Goal: Task Accomplishment & Management: Complete application form

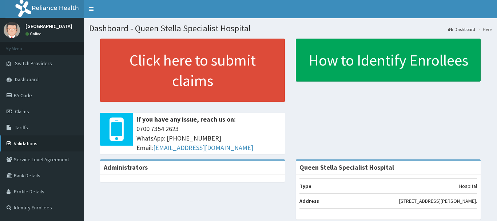
click at [25, 143] on link "Validations" at bounding box center [42, 143] width 84 height 16
click at [37, 96] on link "PA Code" at bounding box center [42, 95] width 84 height 16
click at [26, 95] on link "PA Code" at bounding box center [42, 95] width 84 height 16
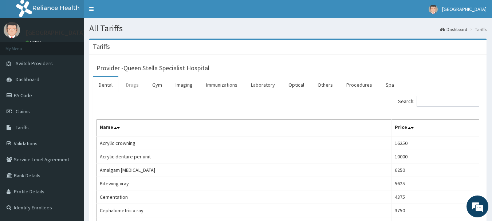
click at [138, 86] on link "Drugs" at bounding box center [132, 84] width 24 height 15
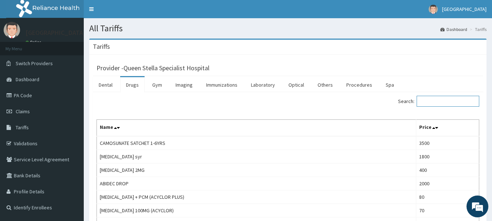
click at [439, 103] on input "Search:" at bounding box center [447, 101] width 63 height 11
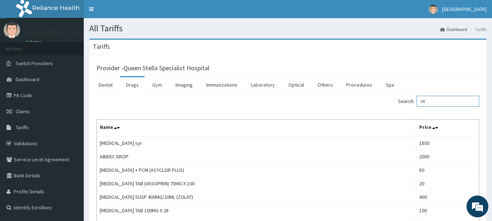
type input "P"
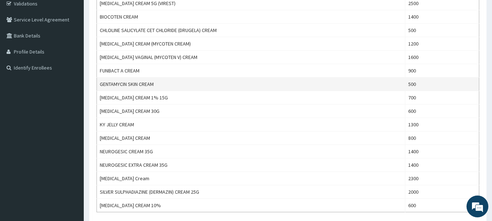
scroll to position [146, 0]
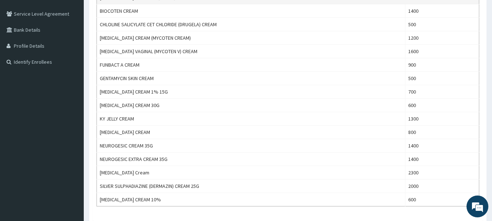
type input "CREAM"
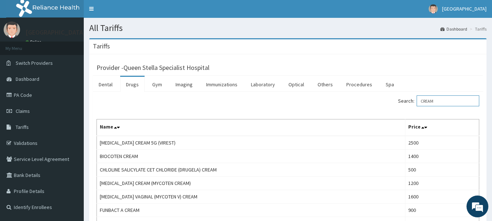
scroll to position [0, 0]
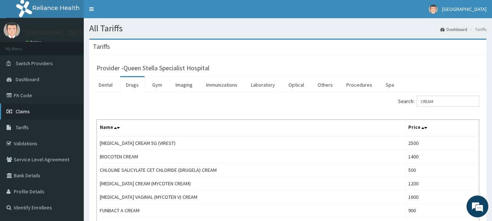
click at [24, 111] on span "Claims" at bounding box center [23, 111] width 14 height 7
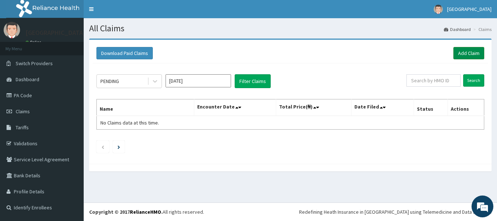
click at [468, 51] on link "Add Claim" at bounding box center [469, 53] width 31 height 12
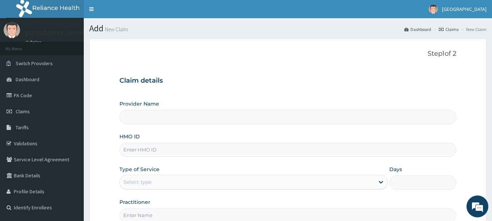
type input "Queen Stella Specialist Hospital"
click at [129, 150] on input "HMO ID" at bounding box center [287, 150] width 337 height 14
paste input "QTT/10074/B"
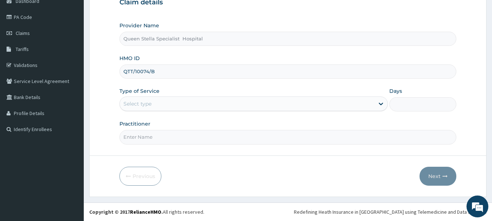
type input "QTT/10074/B"
click at [155, 101] on div "Select type" at bounding box center [247, 104] width 254 height 12
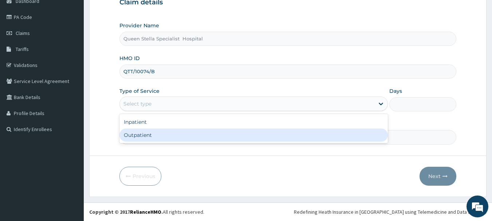
click at [144, 135] on div "Outpatient" at bounding box center [253, 134] width 268 height 13
type input "1"
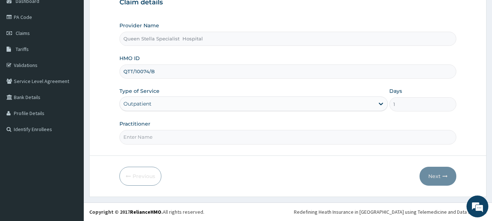
click at [165, 135] on input "Practitioner" at bounding box center [287, 137] width 337 height 14
type input "DR BASSSEY"
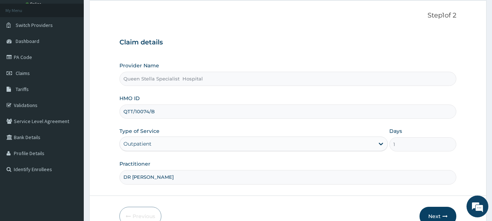
scroll to position [78, 0]
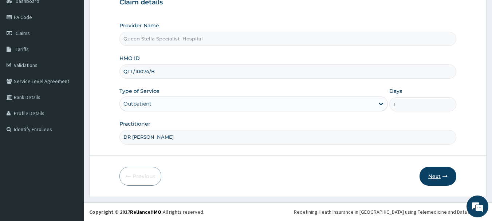
click at [424, 178] on button "Next" at bounding box center [437, 176] width 37 height 19
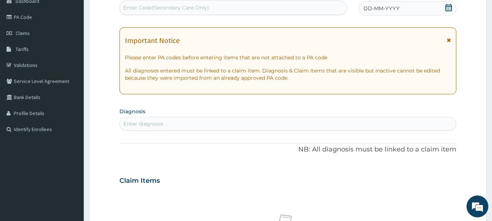
click at [448, 5] on icon at bounding box center [448, 7] width 7 height 7
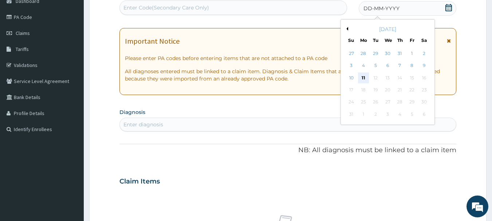
click at [364, 78] on div "11" at bounding box center [363, 77] width 11 height 11
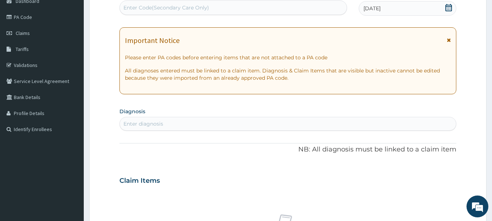
click at [145, 123] on div "Enter diagnosis" at bounding box center [143, 123] width 40 height 7
type input "MALARIA"
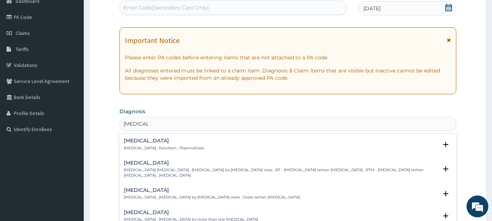
click at [135, 147] on p "Malaria , Paludism , Plasmodiosis" at bounding box center [164, 148] width 80 height 5
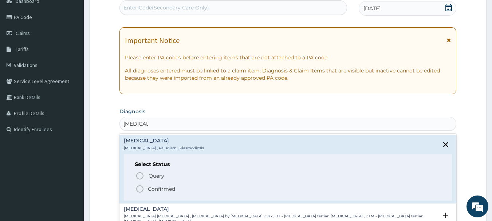
click at [138, 188] on icon "status option filled" at bounding box center [139, 189] width 9 height 9
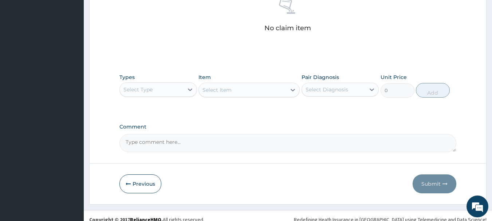
scroll to position [304, 0]
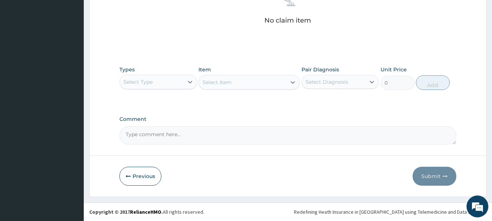
click at [182, 81] on div "Select Type" at bounding box center [152, 82] width 64 height 12
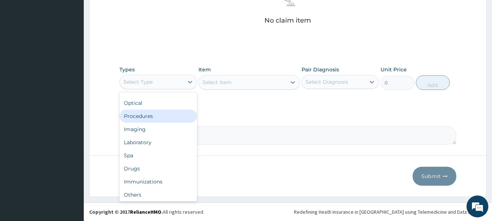
scroll to position [0, 0]
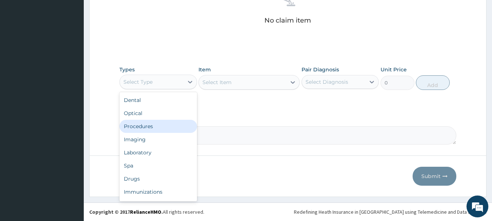
click at [175, 127] on div "Procedures" at bounding box center [158, 126] width 78 height 13
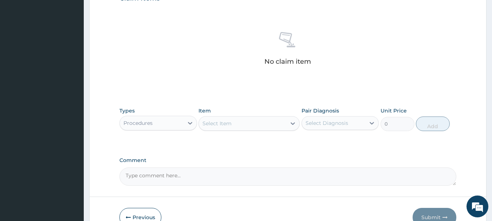
scroll to position [304, 0]
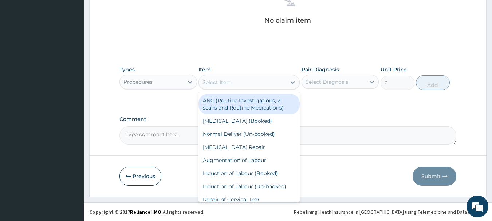
click at [210, 82] on div "Select Item" at bounding box center [216, 82] width 29 height 7
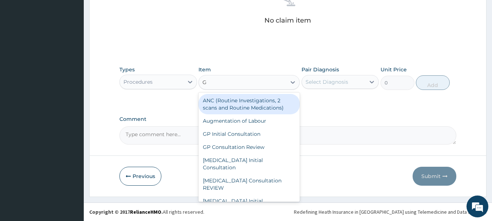
type input "GP"
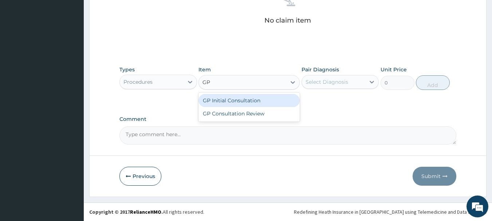
click at [215, 99] on div "GP Initial Consultation" at bounding box center [248, 100] width 101 height 13
type input "2500"
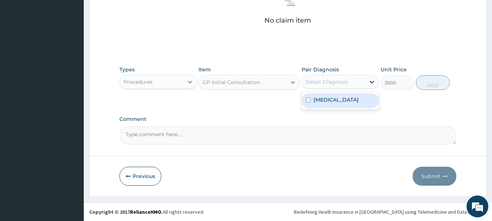
click at [369, 79] on icon at bounding box center [371, 81] width 7 height 7
click at [307, 98] on input "checkbox" at bounding box center [308, 100] width 5 height 5
checkbox input "true"
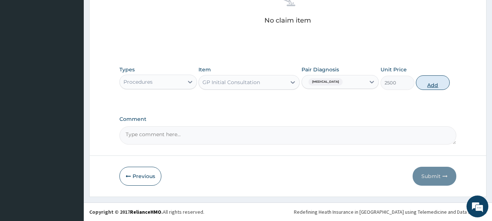
click at [433, 84] on button "Add" at bounding box center [433, 82] width 34 height 15
type input "0"
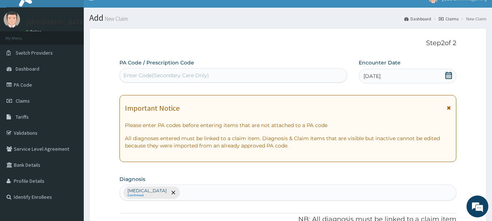
scroll to position [0, 0]
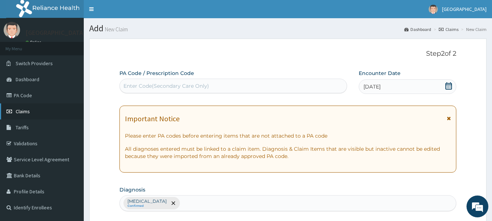
click at [27, 112] on span "Claims" at bounding box center [23, 111] width 14 height 7
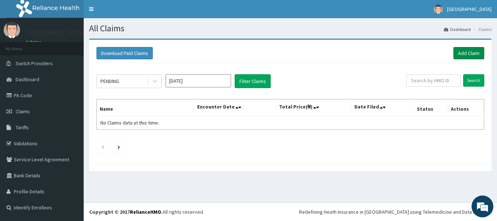
click at [471, 52] on link "Add Claim" at bounding box center [469, 53] width 31 height 12
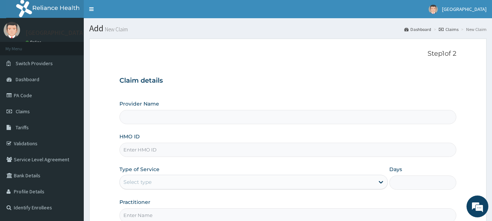
type input "Queen Stella Specialist Hospital"
click at [138, 155] on input "HMO ID" at bounding box center [287, 150] width 337 height 14
paste input "QTT/10074/B"
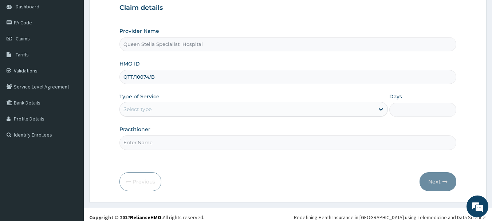
type input "QTT/10074/B"
click at [167, 112] on div "Select type" at bounding box center [247, 109] width 254 height 12
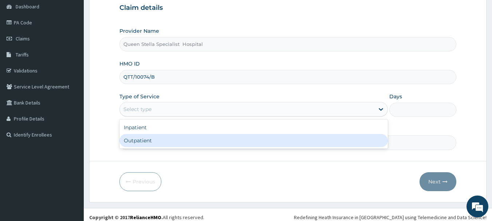
click at [167, 139] on div "Outpatient" at bounding box center [253, 140] width 268 height 13
type input "1"
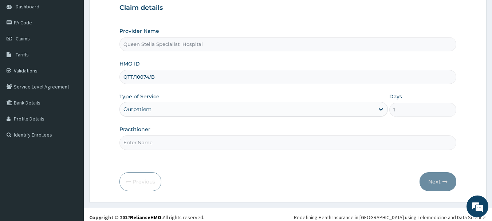
click at [160, 146] on input "Practitioner" at bounding box center [287, 142] width 337 height 14
type input "DR BASSSEY"
click at [431, 179] on button "Next" at bounding box center [437, 181] width 37 height 19
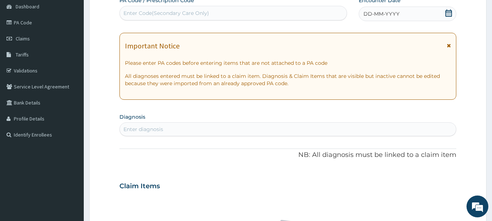
click at [447, 13] on icon at bounding box center [448, 12] width 7 height 7
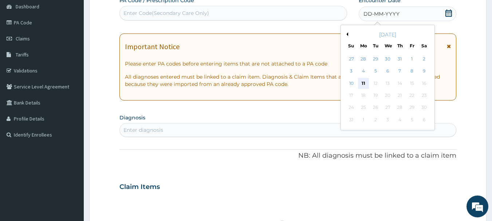
click at [361, 83] on div "11" at bounding box center [363, 83] width 11 height 11
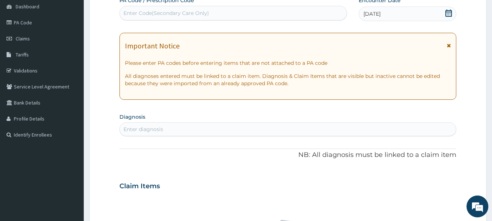
click at [134, 127] on div "Enter diagnosis" at bounding box center [143, 129] width 40 height 7
type input "MALARI"
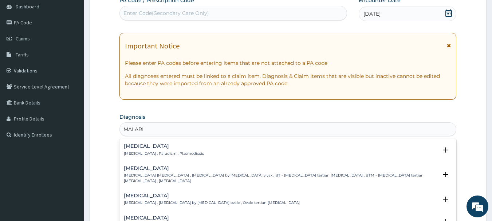
click at [130, 151] on p "Malaria , Paludism , Plasmodiosis" at bounding box center [164, 153] width 80 height 5
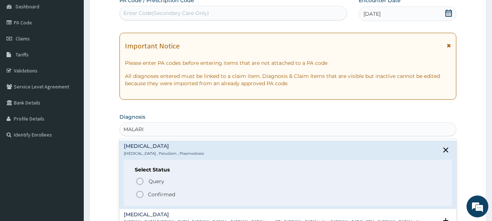
click at [140, 195] on icon "status option filled" at bounding box center [139, 194] width 9 height 9
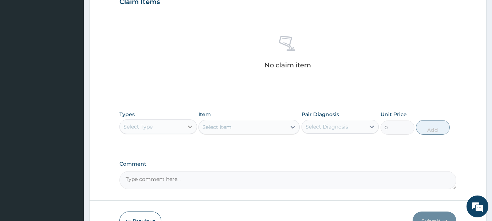
scroll to position [304, 0]
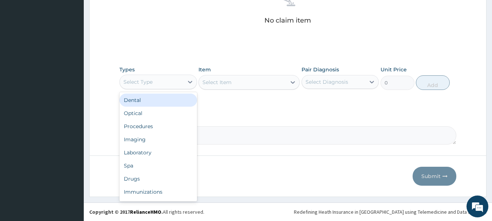
click at [172, 80] on div "Select Type" at bounding box center [152, 82] width 64 height 12
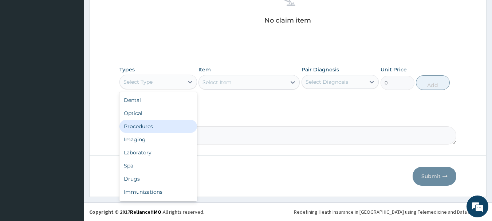
click at [174, 125] on div "Procedures" at bounding box center [158, 126] width 78 height 13
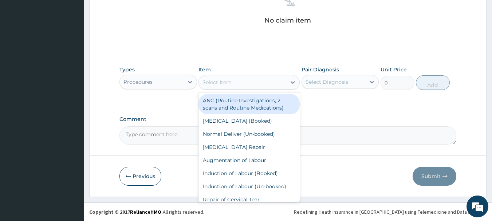
click at [209, 82] on div "Select Item" at bounding box center [216, 82] width 29 height 7
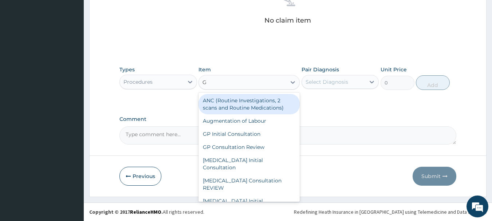
type input "GP"
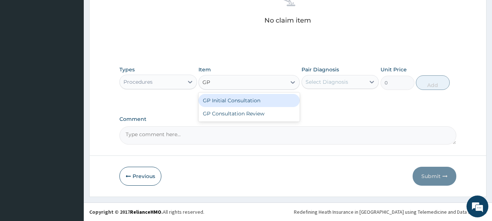
click at [228, 99] on div "GP Initial Consultation" at bounding box center [248, 100] width 101 height 13
type input "2500"
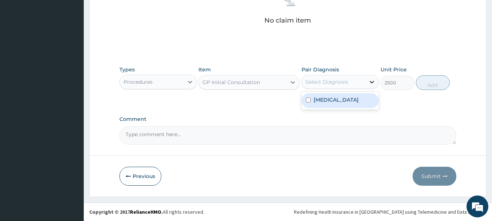
click at [373, 81] on icon at bounding box center [371, 81] width 7 height 7
click at [309, 100] on input "checkbox" at bounding box center [308, 100] width 5 height 5
checkbox input "true"
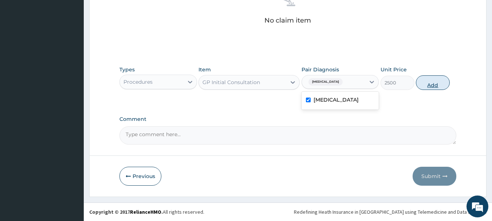
click at [436, 84] on button "Add" at bounding box center [433, 82] width 34 height 15
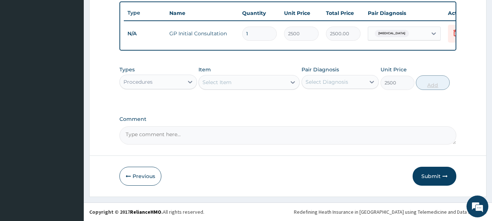
type input "0"
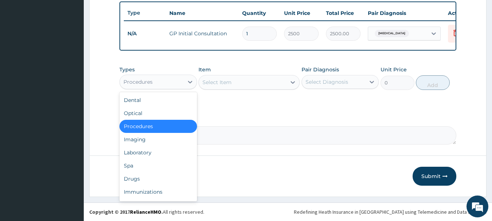
click at [167, 84] on div "Procedures" at bounding box center [152, 82] width 64 height 12
click at [171, 178] on div "Drugs" at bounding box center [158, 178] width 78 height 13
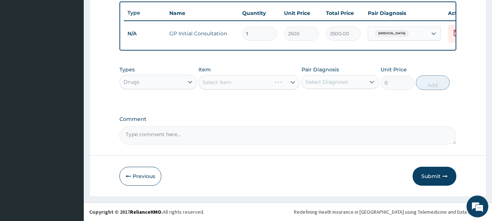
click at [227, 82] on div "Select Item" at bounding box center [248, 82] width 101 height 15
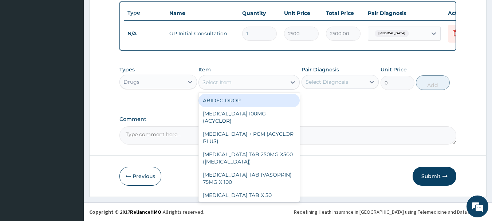
click at [227, 82] on div "Select Item" at bounding box center [216, 82] width 29 height 7
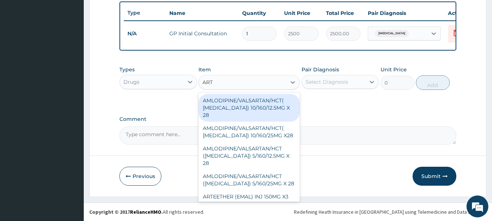
type input "ARTE"
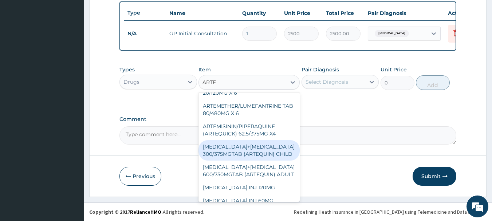
scroll to position [155, 0]
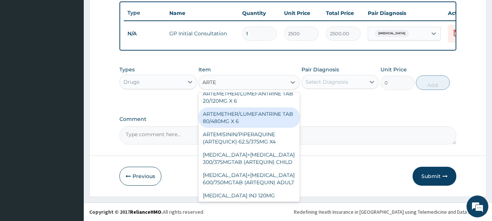
click at [230, 115] on div "ARTEMETHER/LUMEFANTRINE TAB 80/480MG X 6" at bounding box center [248, 117] width 101 height 20
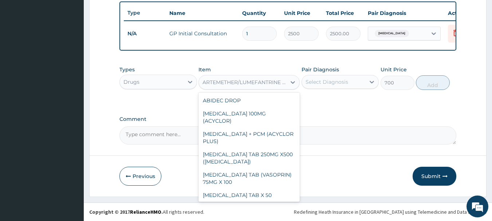
click at [263, 83] on div "ARTEMETHER/LUMEFANTRINE TAB 80/480MG X 6" at bounding box center [244, 82] width 84 height 7
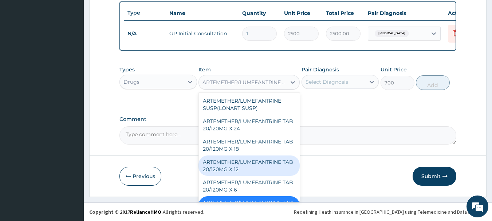
click at [248, 155] on div "ARTEMETHER/LUMEFANTRINE TAB 20/120MG X 12" at bounding box center [248, 165] width 101 height 20
type input "450"
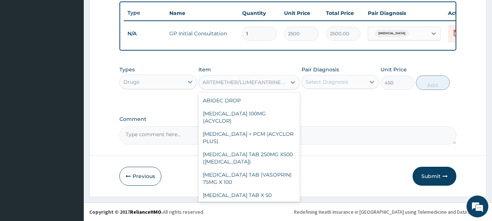
click at [253, 81] on div "ARTEMETHER/LUMEFANTRINE TAB 20/120MG X 12" at bounding box center [244, 82] width 84 height 7
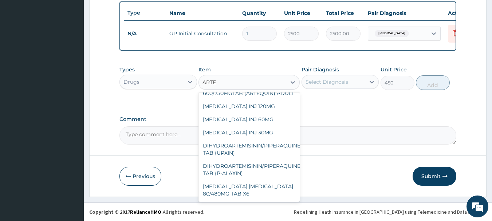
scroll to position [265, 0]
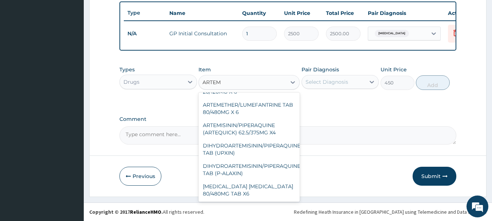
type input "ARTEME"
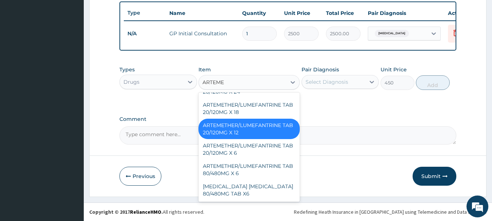
scroll to position [70, 0]
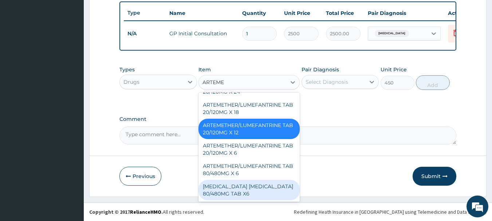
click at [259, 192] on div "ARTEMETHER LUMEFANTRINE 80/480MG TAB X6" at bounding box center [248, 190] width 101 height 20
type input "2500"
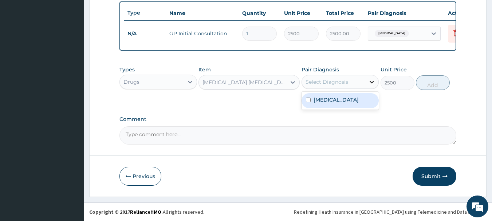
click at [370, 82] on icon at bounding box center [371, 81] width 7 height 7
click at [308, 100] on input "checkbox" at bounding box center [308, 100] width 5 height 5
checkbox input "true"
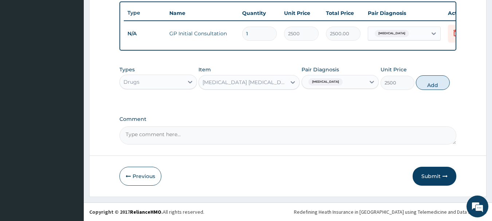
drag, startPoint x: 439, startPoint y: 77, endPoint x: 439, endPoint y: 81, distance: 4.0
click at [439, 81] on button "Add" at bounding box center [433, 82] width 34 height 15
type input "0"
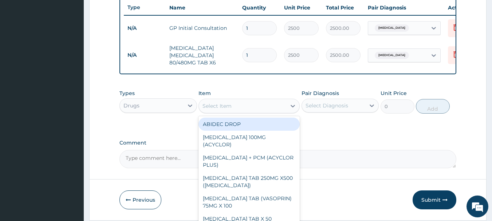
click at [220, 110] on div "Select Item" at bounding box center [216, 105] width 29 height 7
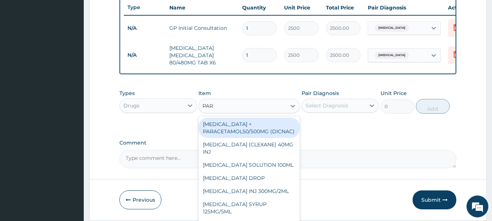
type input "PARA"
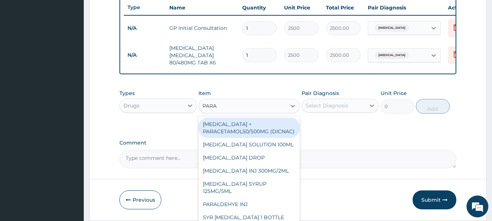
click at [220, 138] on div "DICLOFENAC + PARACETAMOL50/500MG (DICNAC)" at bounding box center [248, 128] width 101 height 20
type input "40"
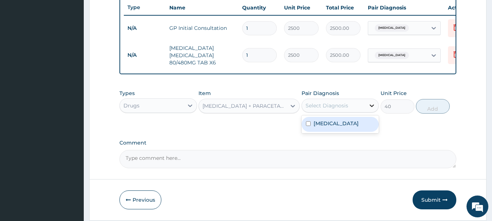
click at [370, 108] on icon at bounding box center [371, 105] width 7 height 7
click at [307, 126] on input "checkbox" at bounding box center [308, 123] width 5 height 5
checkbox input "true"
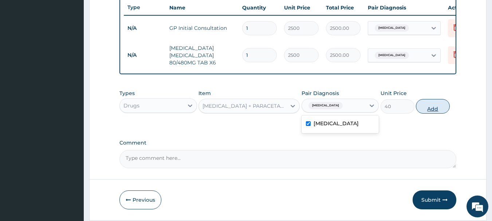
click at [438, 114] on button "Add" at bounding box center [433, 106] width 34 height 15
type input "0"
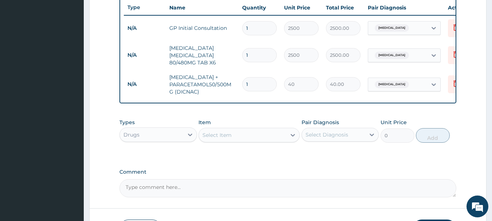
type input "18"
type input "720.00"
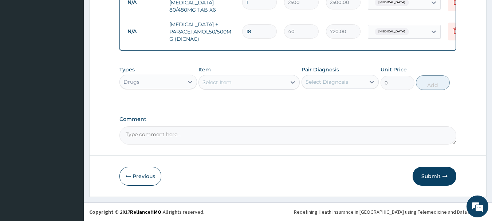
scroll to position [333, 0]
type input "18"
click at [430, 172] on button "Submit" at bounding box center [434, 176] width 44 height 19
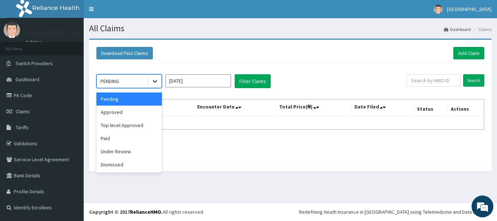
click at [154, 81] on icon at bounding box center [155, 81] width 4 height 3
click at [145, 113] on div "Approved" at bounding box center [129, 112] width 66 height 13
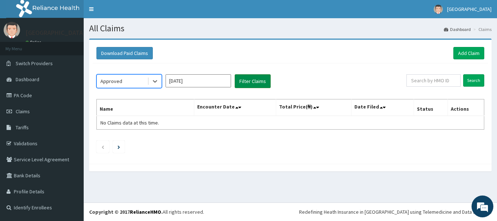
click at [252, 76] on button "Filter Claims" at bounding box center [253, 81] width 36 height 14
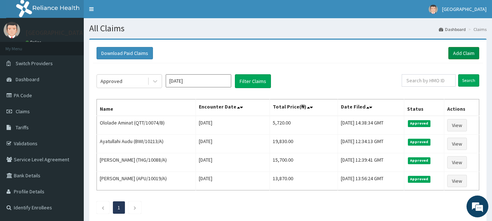
click at [457, 52] on link "Add Claim" at bounding box center [463, 53] width 31 height 12
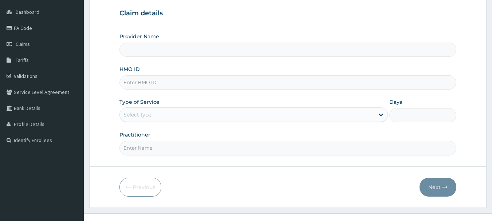
type input "Queen Stella Specialist Hospital"
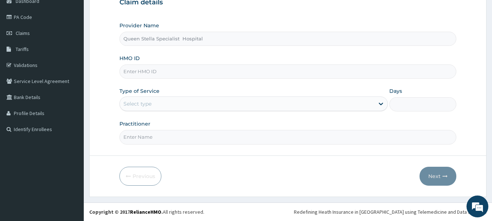
paste input "QTT/10074/C"
type input "QTT/10074/C"
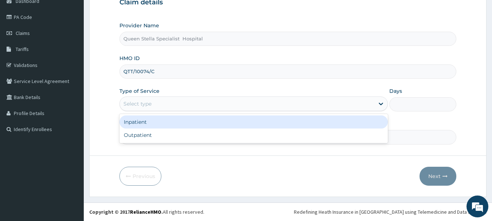
click at [153, 101] on div "Select type" at bounding box center [247, 104] width 254 height 12
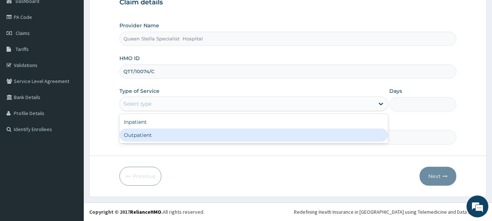
click at [159, 132] on div "Outpatient" at bounding box center [253, 134] width 268 height 13
type input "1"
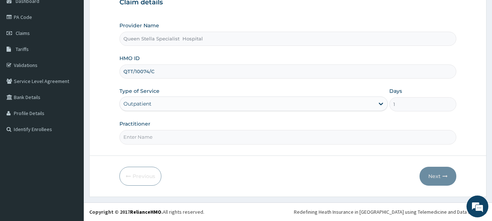
click at [160, 132] on input "Practitioner" at bounding box center [287, 137] width 337 height 14
type input "DR BASSSEY"
click at [425, 174] on button "Next" at bounding box center [437, 176] width 37 height 19
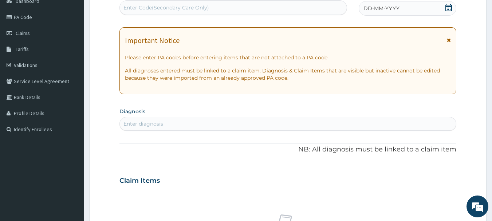
click at [447, 7] on icon at bounding box center [448, 7] width 7 height 7
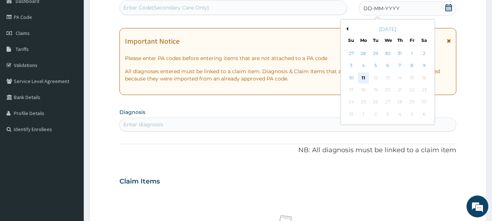
click at [364, 76] on div "11" at bounding box center [363, 77] width 11 height 11
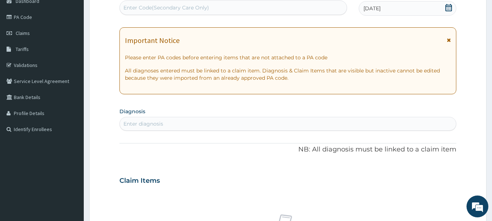
click at [150, 122] on div "Enter diagnosis" at bounding box center [143, 123] width 40 height 7
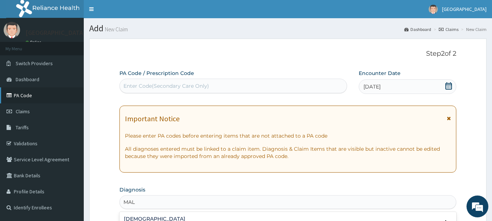
type input "MAL"
click at [15, 93] on link "PA Code" at bounding box center [42, 95] width 84 height 16
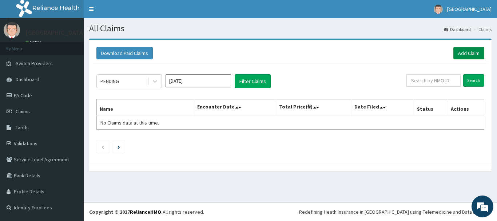
click at [459, 54] on link "Add Claim" at bounding box center [469, 53] width 31 height 12
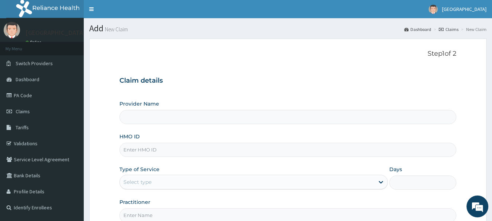
click at [148, 154] on input "HMO ID" at bounding box center [287, 150] width 337 height 14
type input "Queen Stella Specialist Hospital"
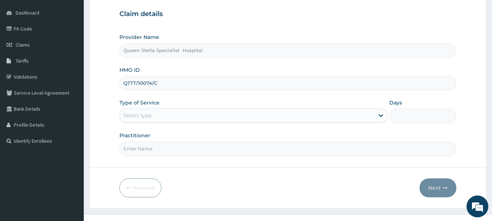
scroll to position [73, 0]
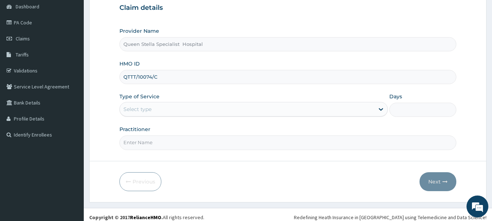
type input "QTTT/10074/C"
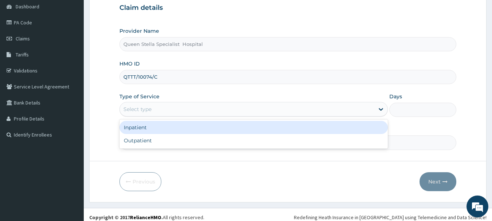
click at [144, 108] on div "Select type" at bounding box center [137, 109] width 28 height 7
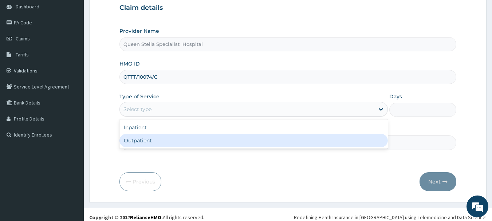
click at [144, 139] on div "Outpatient" at bounding box center [253, 140] width 268 height 13
type input "1"
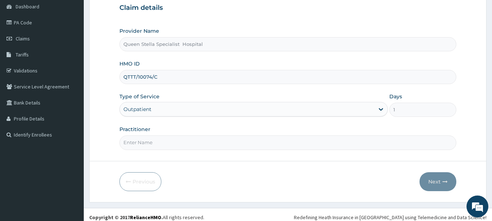
click at [159, 141] on input "Practitioner" at bounding box center [287, 142] width 337 height 14
type input "DR BASSSEY"
click at [441, 182] on button "Next" at bounding box center [437, 181] width 37 height 19
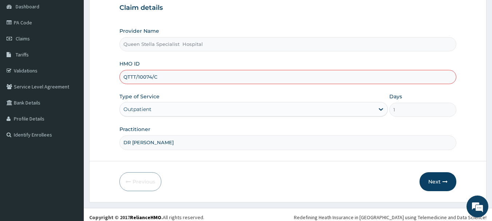
click at [161, 76] on input "QTTT/10074/C" at bounding box center [287, 77] width 337 height 14
drag, startPoint x: 157, startPoint y: 78, endPoint x: 147, endPoint y: 85, distance: 11.7
click at [147, 85] on div "Provider Name Queen Stella Specialist Hospital HMO ID QTTT/10074/C Type of Serv…" at bounding box center [287, 88] width 337 height 122
click at [134, 77] on input "QTTT/10074/C" at bounding box center [287, 77] width 337 height 14
type input "QTT/10074/C"
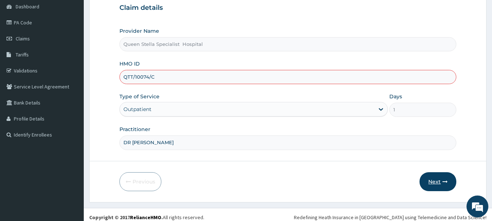
click at [436, 182] on button "Next" at bounding box center [437, 181] width 37 height 19
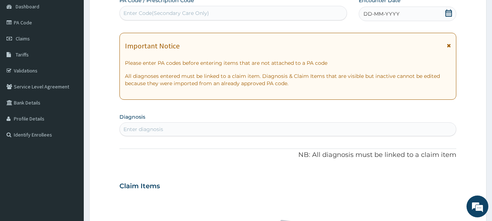
click at [449, 14] on icon at bounding box center [448, 12] width 7 height 7
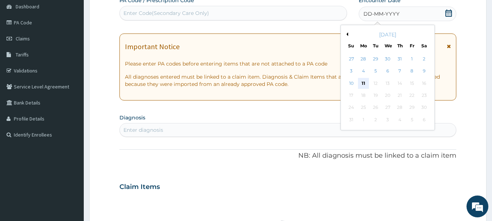
click at [364, 84] on div "11" at bounding box center [363, 83] width 11 height 11
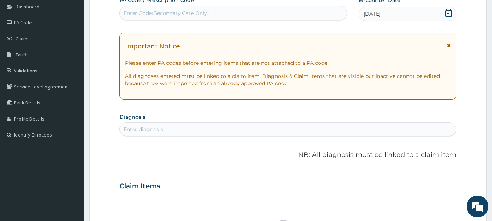
drag, startPoint x: 162, startPoint y: 15, endPoint x: 131, endPoint y: 16, distance: 31.3
click at [131, 16] on div "Enter Code(Secondary Care Only)" at bounding box center [166, 12] width 86 height 7
paste input "PA/4A285C"
type input "PA/4A285C"
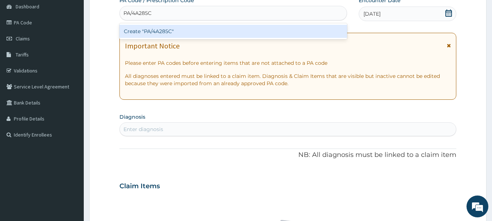
click at [144, 27] on div "Create "PA/4A285C"" at bounding box center [233, 31] width 228 height 13
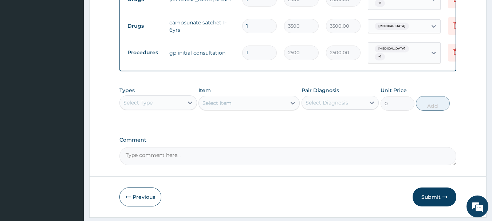
scroll to position [318, 0]
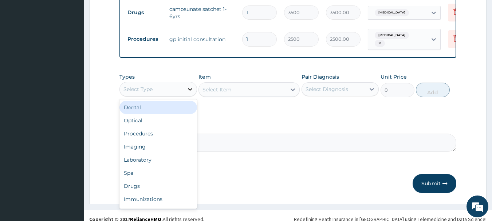
click at [187, 91] on icon at bounding box center [189, 89] width 7 height 7
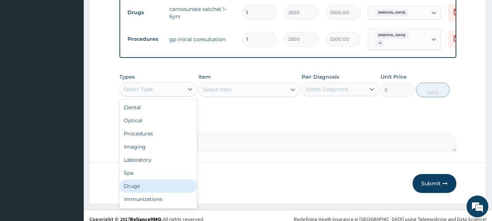
click at [177, 184] on div "Drugs" at bounding box center [158, 185] width 78 height 13
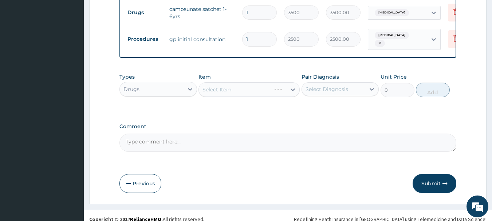
click at [203, 91] on div "Select Item" at bounding box center [248, 89] width 101 height 15
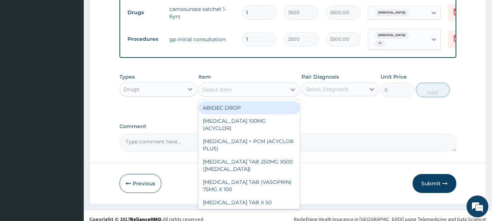
click at [222, 93] on div "Select Item" at bounding box center [216, 89] width 29 height 7
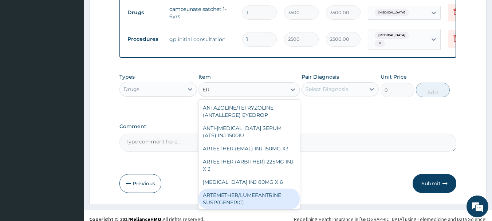
type input "ERY"
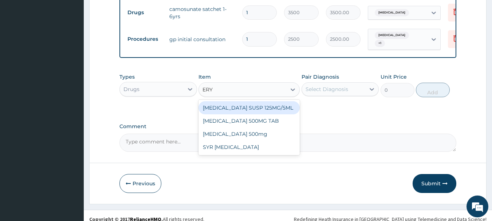
click at [228, 114] on div "ERYTHROMYCIN SUSP 125MG/5ML" at bounding box center [248, 107] width 101 height 13
type input "1000"
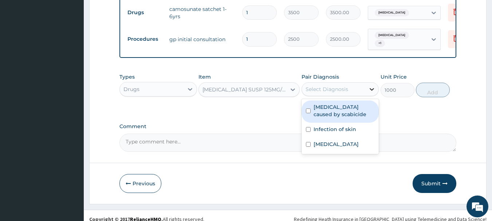
click at [373, 91] on icon at bounding box center [371, 89] width 7 height 7
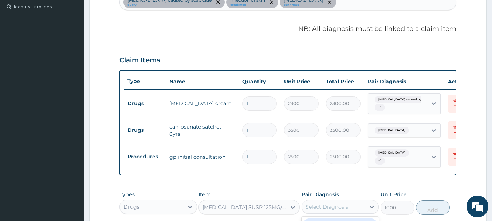
scroll to position [136, 0]
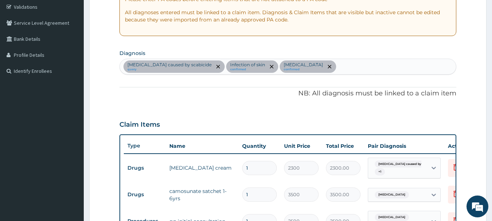
click at [327, 65] on div "Contact dermatitis caused by scabicide query Infection of skin confirmed Malari…" at bounding box center [288, 66] width 336 height 15
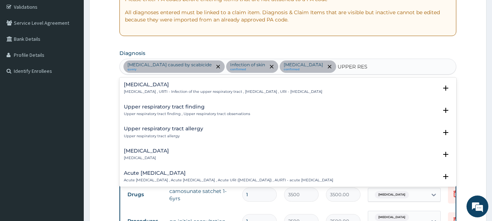
type input "UPPER RESP"
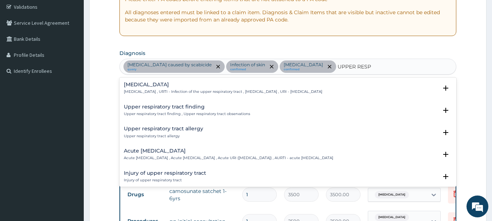
click at [169, 86] on h4 "Upper respiratory infection" at bounding box center [223, 84] width 198 height 5
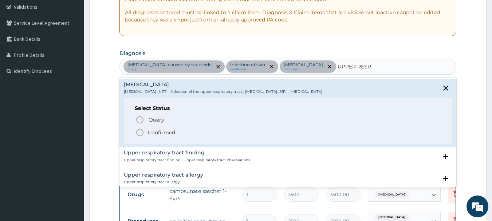
click at [140, 131] on icon "status option filled" at bounding box center [139, 132] width 9 height 9
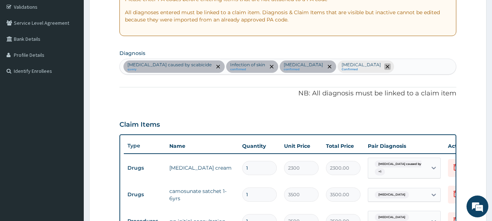
click at [385, 66] on icon "remove selection option" at bounding box center [387, 67] width 4 height 4
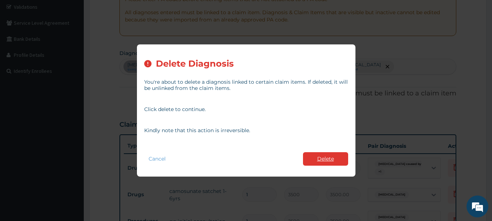
click at [340, 157] on button "Delete" at bounding box center [325, 158] width 45 height 13
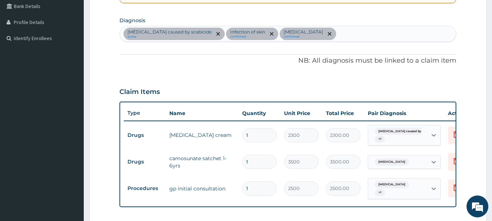
scroll to position [282, 0]
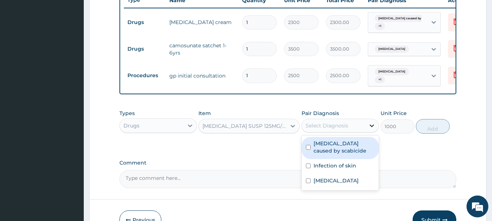
click at [373, 126] on icon at bounding box center [371, 125] width 7 height 7
click at [372, 127] on icon at bounding box center [372, 125] width 4 height 3
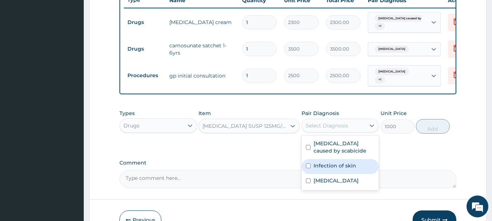
click at [309, 168] on input "checkbox" at bounding box center [308, 165] width 5 height 5
checkbox input "true"
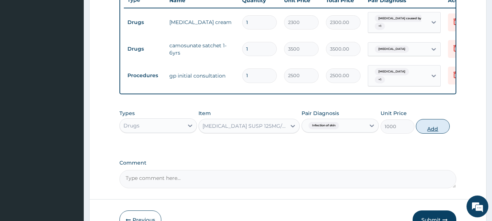
click at [426, 128] on button "Add" at bounding box center [433, 126] width 34 height 15
type input "0"
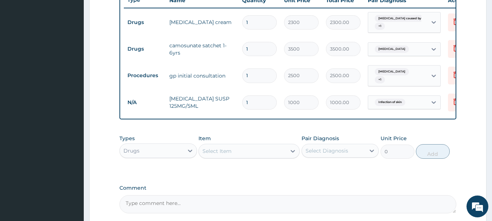
click at [261, 157] on div "Select Item" at bounding box center [242, 151] width 87 height 12
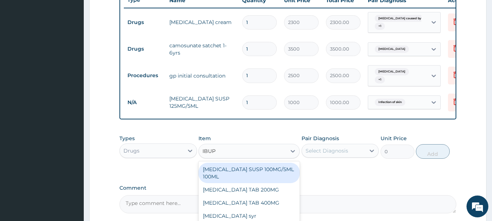
type input "IBUPR"
click at [229, 179] on div "IBUPROFEN SUSP 100MG/5ML 100ML" at bounding box center [248, 173] width 101 height 20
type input "400"
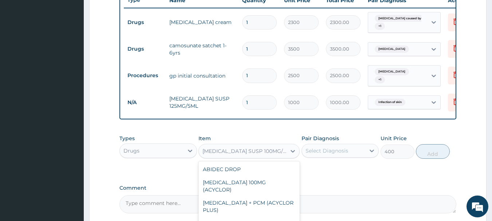
click at [265, 152] on div "IBUPROFEN SUSP 100MG/5ML 100ML" at bounding box center [244, 150] width 84 height 7
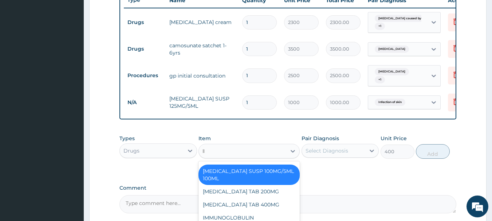
scroll to position [0, 0]
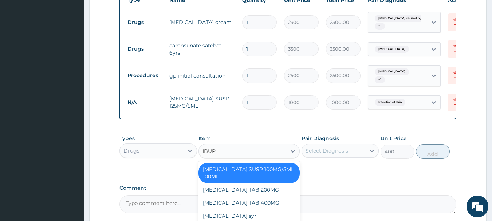
type input "IBUPR"
click at [253, 217] on div "Ibuprofen syr" at bounding box center [248, 215] width 101 height 13
type input "1800"
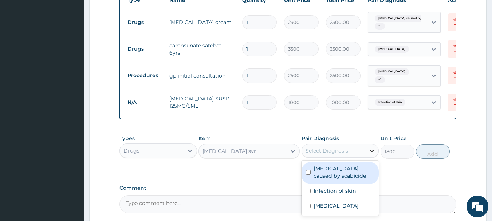
click at [369, 151] on icon at bounding box center [371, 150] width 7 height 7
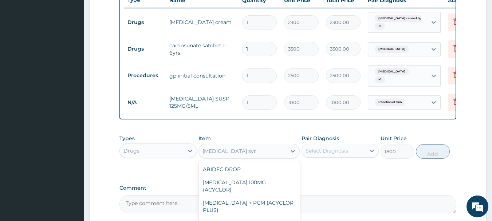
click at [259, 154] on div "Ibuprofen syr" at bounding box center [242, 151] width 87 height 12
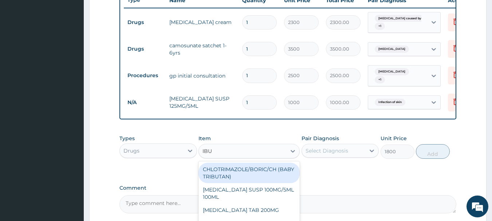
type input "IBUP"
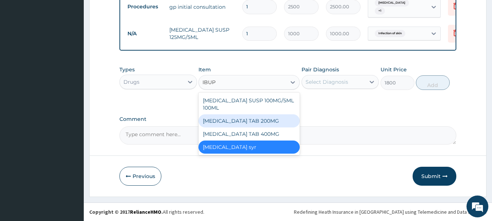
scroll to position [353, 0]
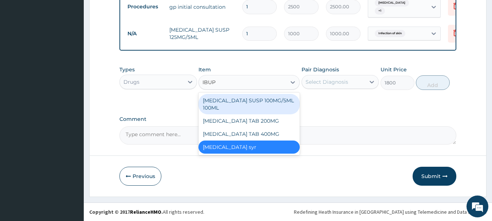
click at [250, 103] on div "IBUPROFEN SUSP 100MG/5ML 100ML" at bounding box center [248, 104] width 101 height 20
type input "400"
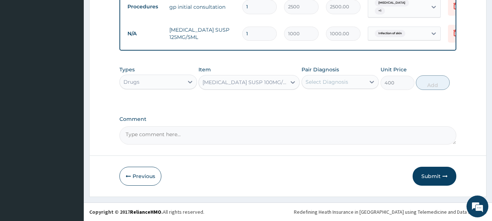
click at [235, 85] on div "IBUPROFEN SUSP 100MG/5ML 100ML" at bounding box center [244, 82] width 84 height 7
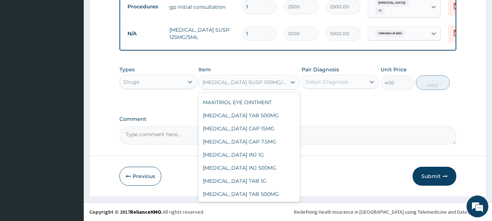
scroll to position [5878, 0]
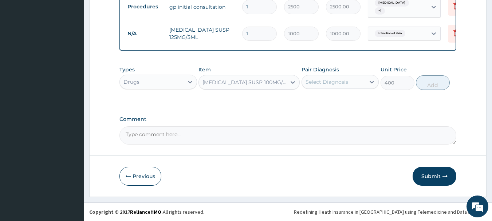
click at [242, 79] on div "IBUPROFEN SUSP 100MG/5ML 100ML" at bounding box center [244, 82] width 84 height 7
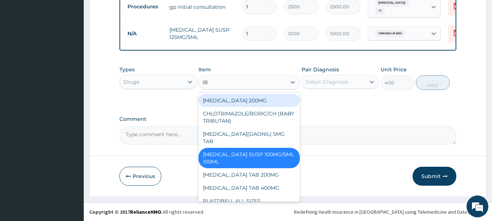
type input "IBU"
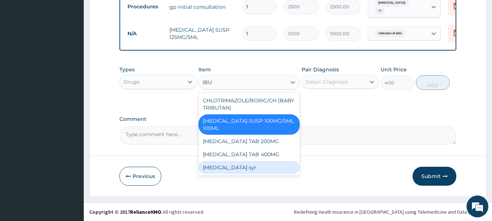
click at [247, 165] on div "Ibuprofen syr" at bounding box center [248, 167] width 101 height 13
type input "1800"
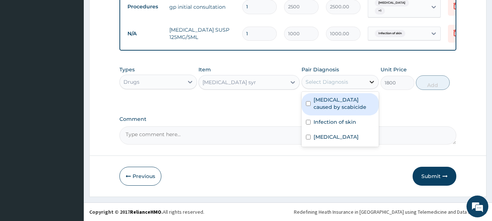
click at [374, 82] on icon at bounding box center [371, 81] width 7 height 7
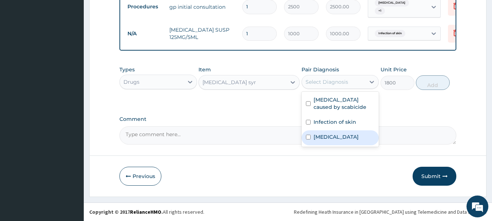
click at [308, 139] on input "checkbox" at bounding box center [308, 137] width 5 height 5
checkbox input "true"
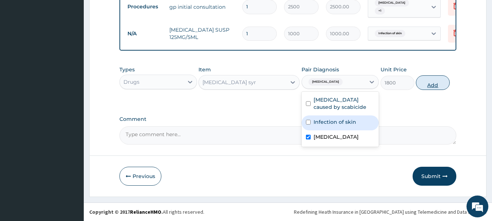
click at [436, 82] on button "Add" at bounding box center [433, 82] width 34 height 15
type input "0"
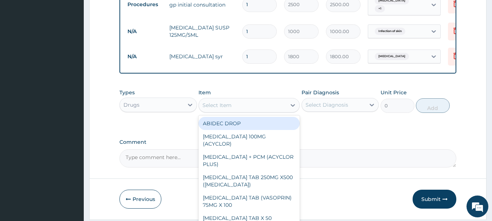
click at [252, 102] on div "Select Item" at bounding box center [242, 105] width 87 height 12
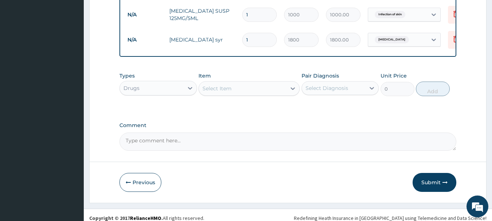
scroll to position [378, 0]
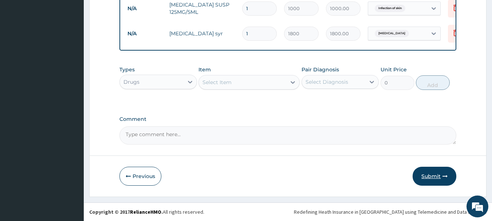
click at [428, 176] on button "Submit" at bounding box center [434, 176] width 44 height 19
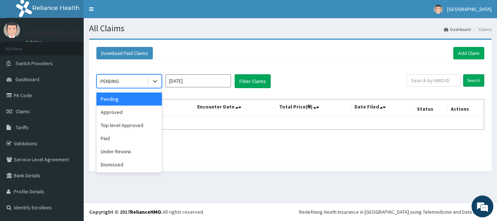
drag, startPoint x: 158, startPoint y: 82, endPoint x: 153, endPoint y: 91, distance: 10.9
click at [158, 82] on icon at bounding box center [154, 81] width 7 height 7
click at [146, 112] on div "Approved" at bounding box center [129, 112] width 66 height 13
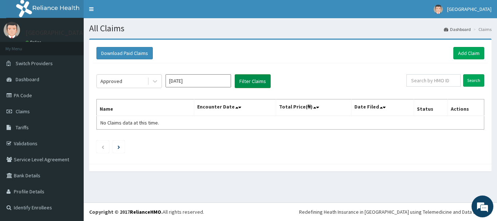
click at [251, 80] on button "Filter Claims" at bounding box center [253, 81] width 36 height 14
